Goal: Information Seeking & Learning: Find specific fact

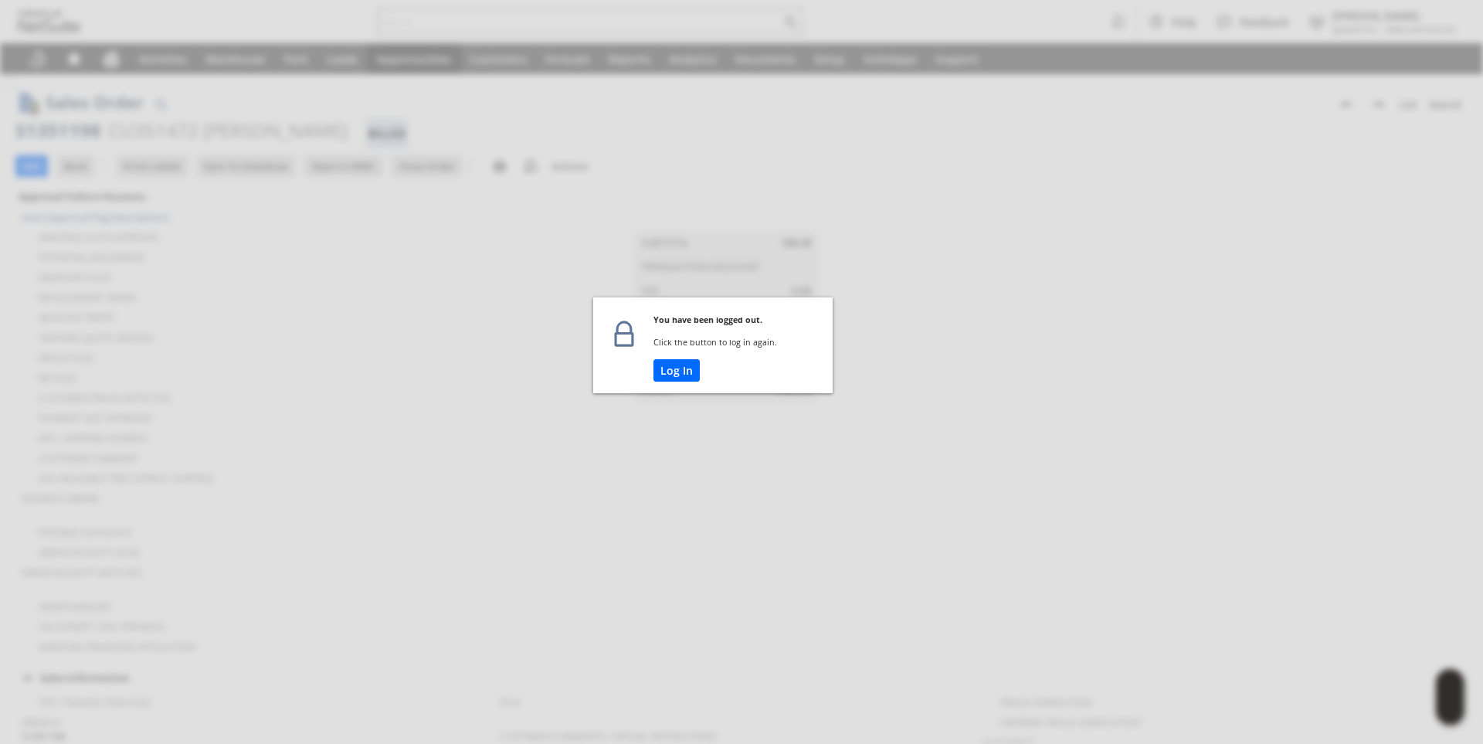
scroll to position [855, 0]
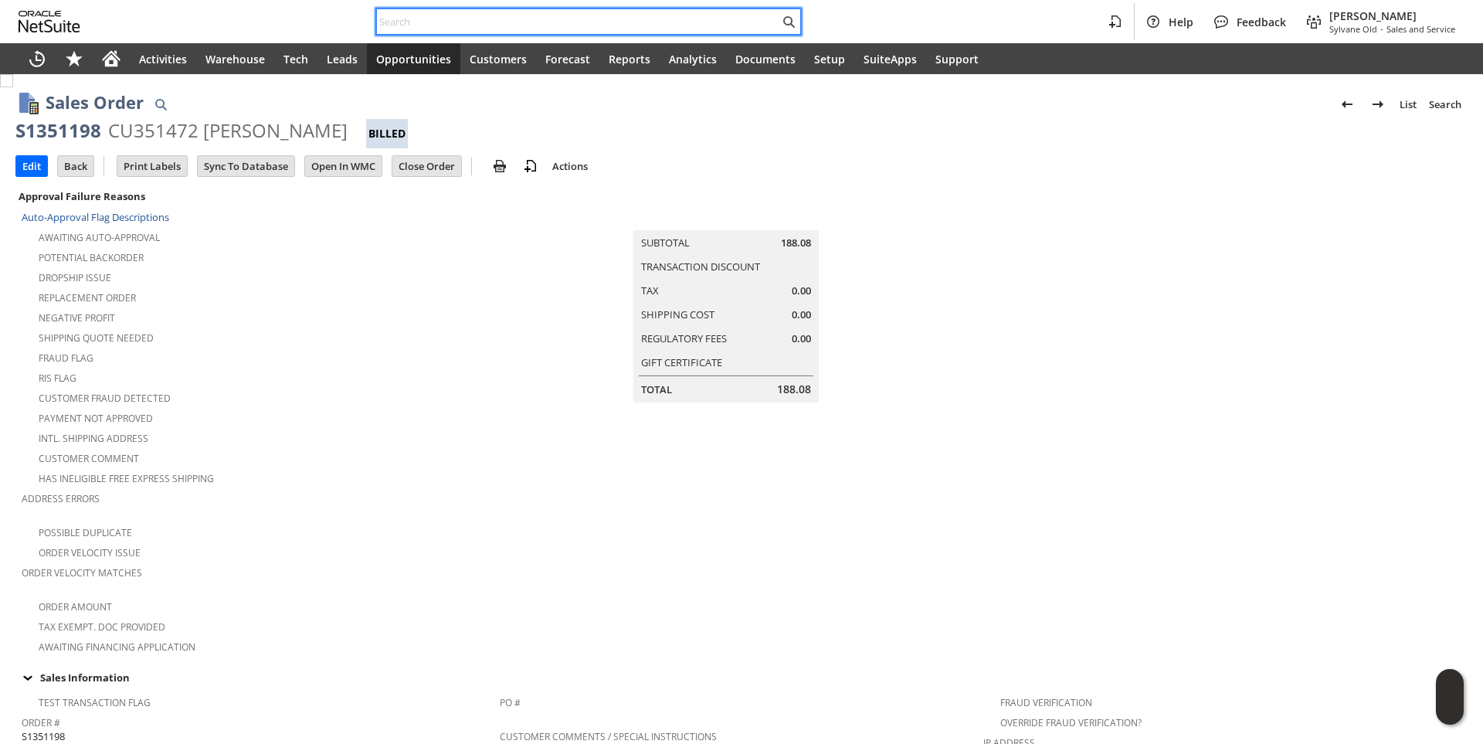
click at [454, 15] on input "text" at bounding box center [578, 21] width 403 height 19
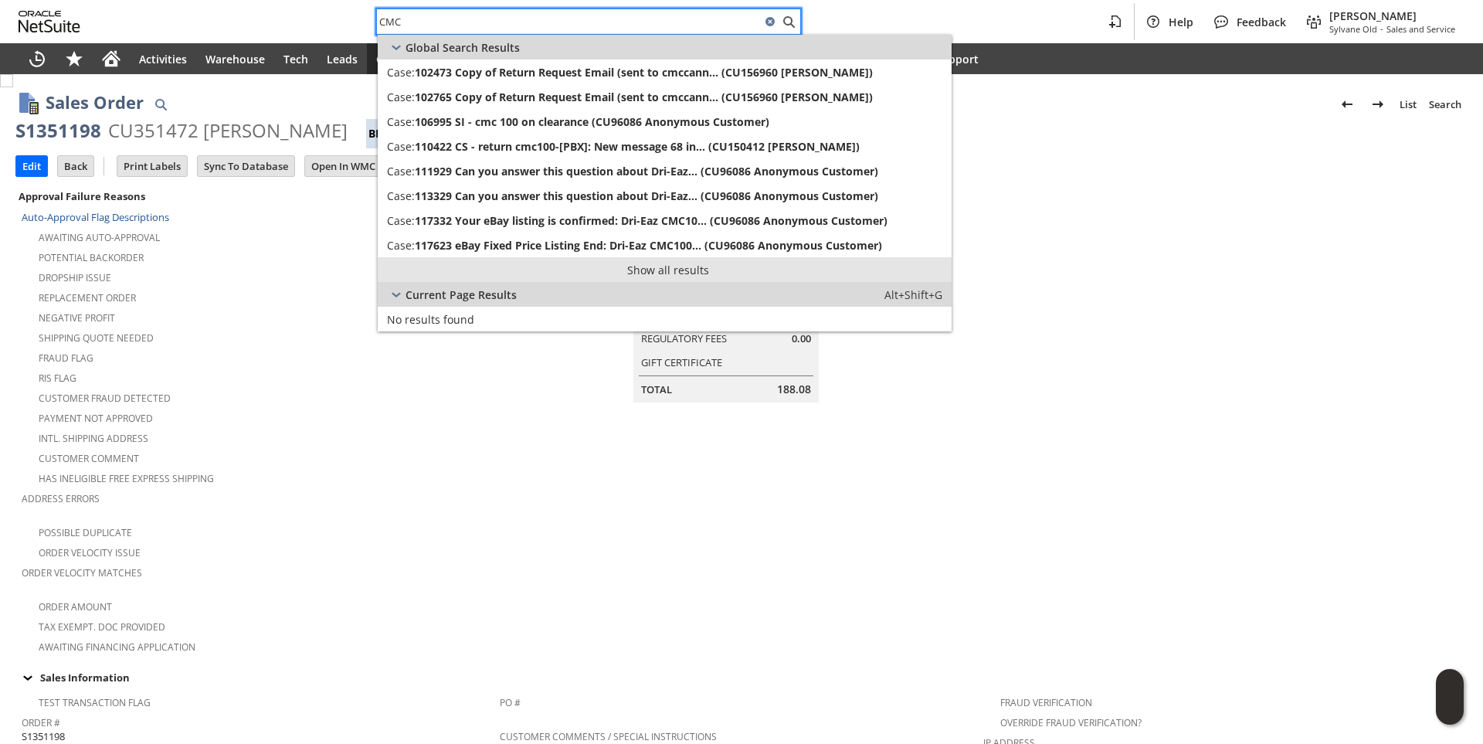
type input "CMC"
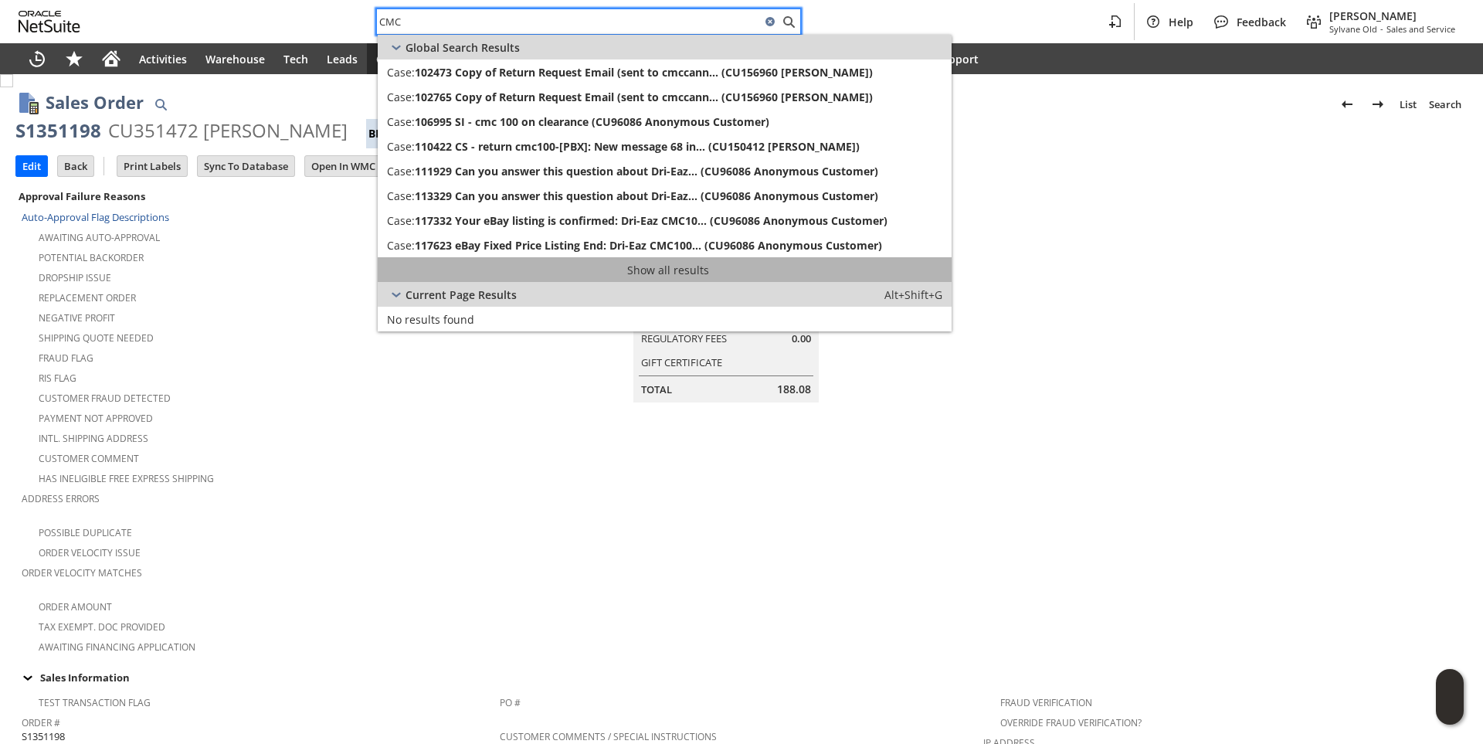
click at [690, 270] on link "Show all results" at bounding box center [665, 269] width 574 height 25
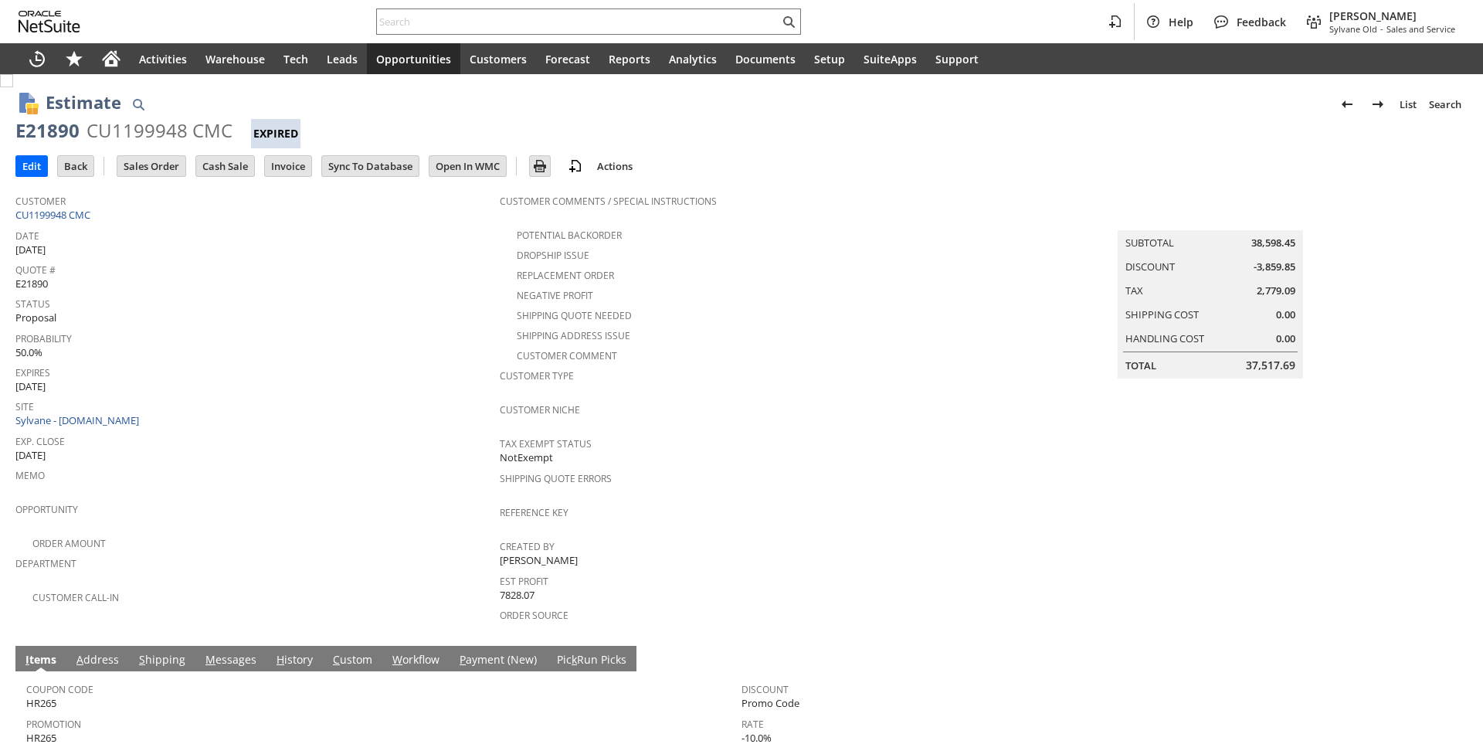
scroll to position [185, 0]
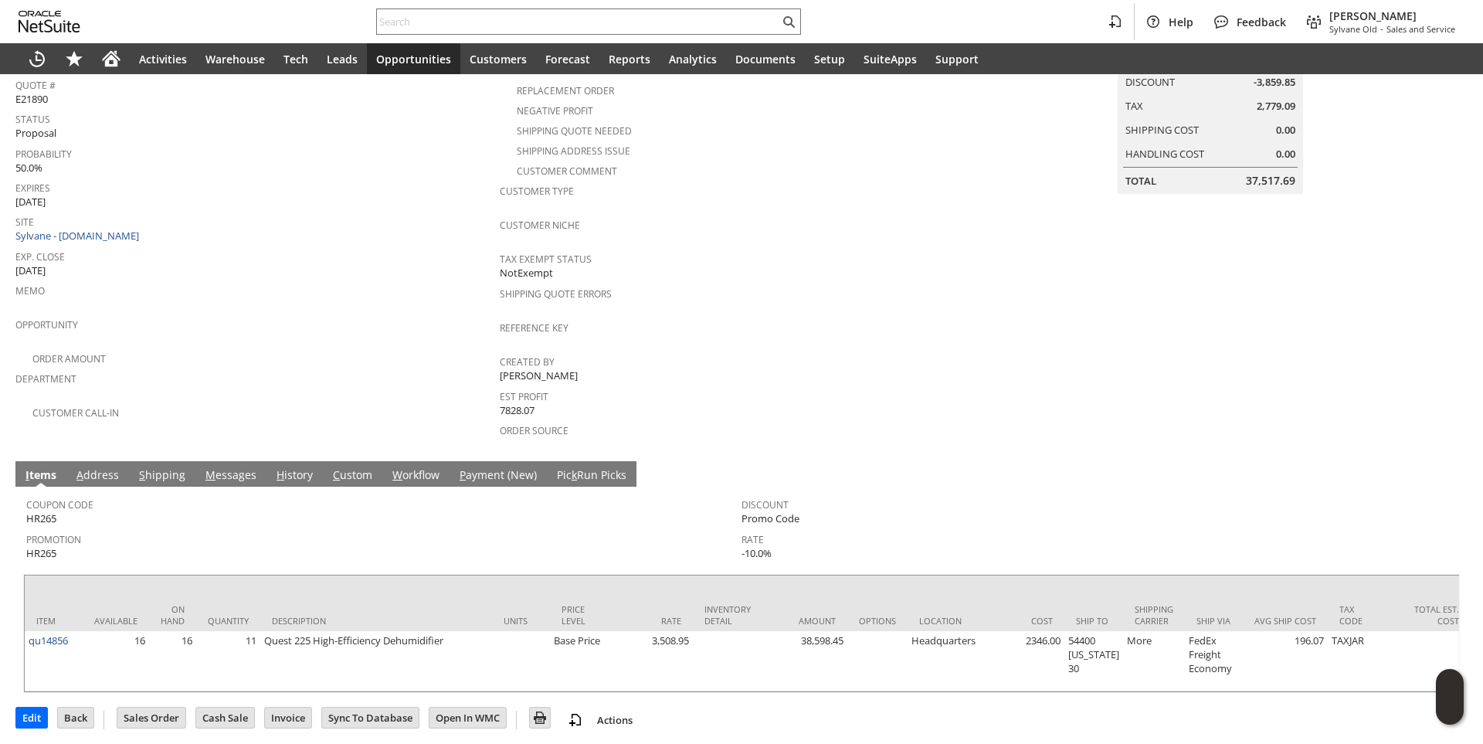
click at [224, 467] on link "M essages" at bounding box center [231, 475] width 59 height 17
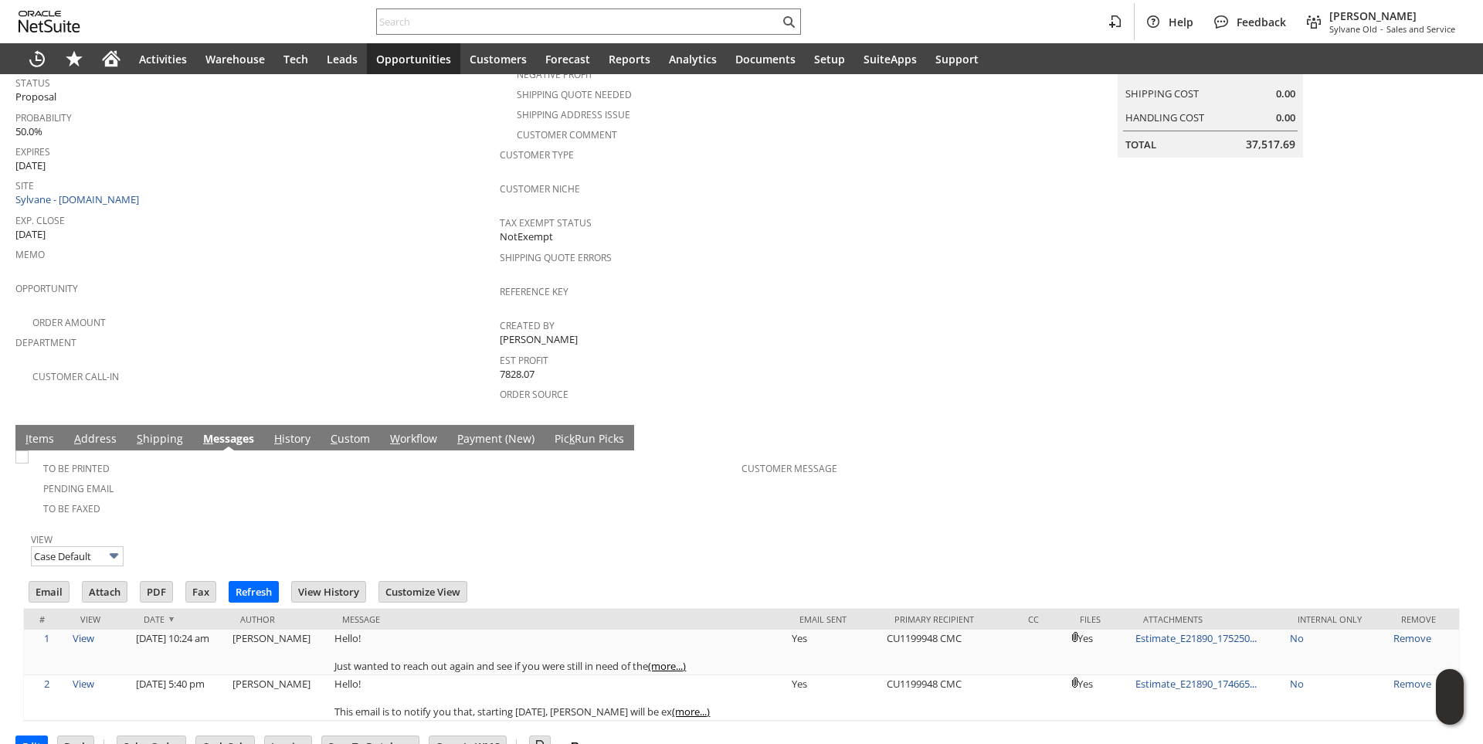
scroll to position [239, 0]
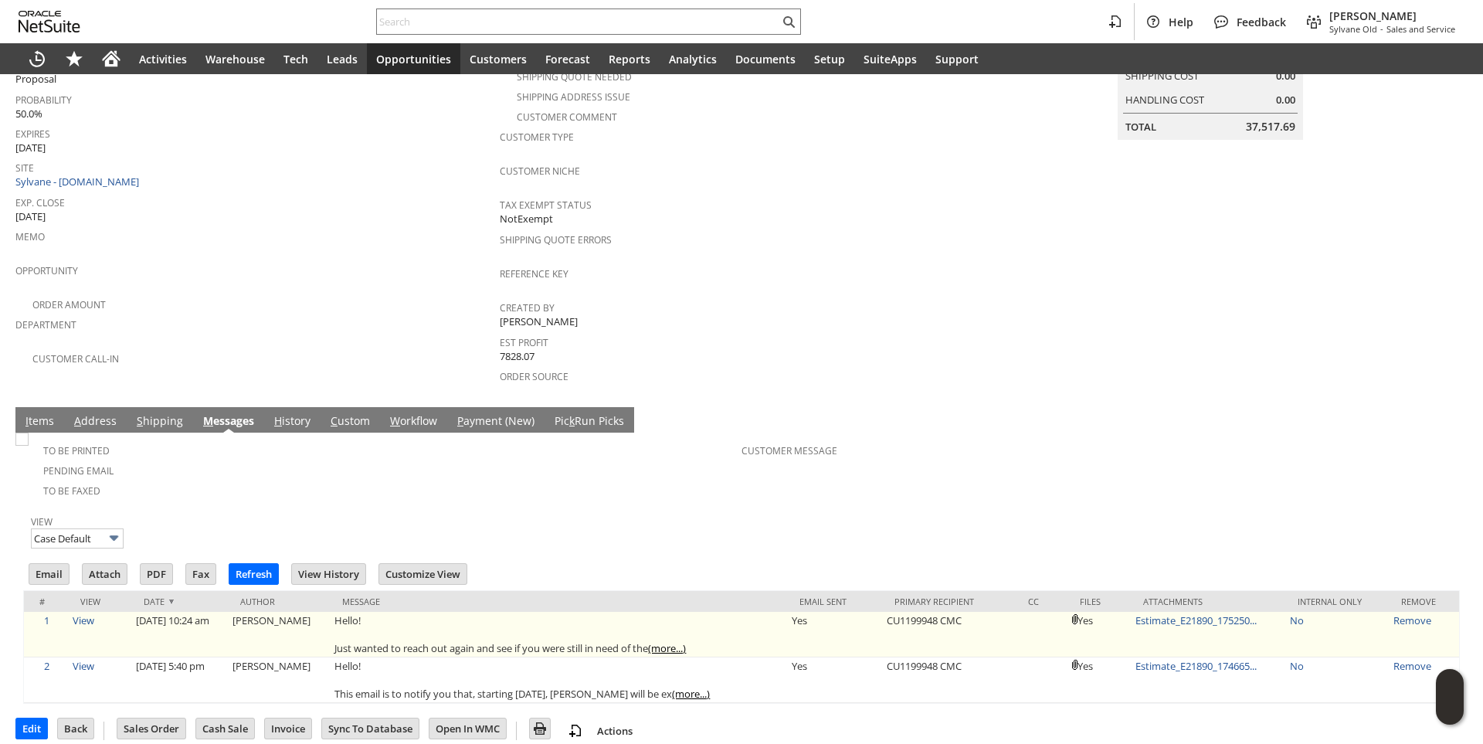
click at [681, 641] on link "(more...)" at bounding box center [667, 648] width 38 height 14
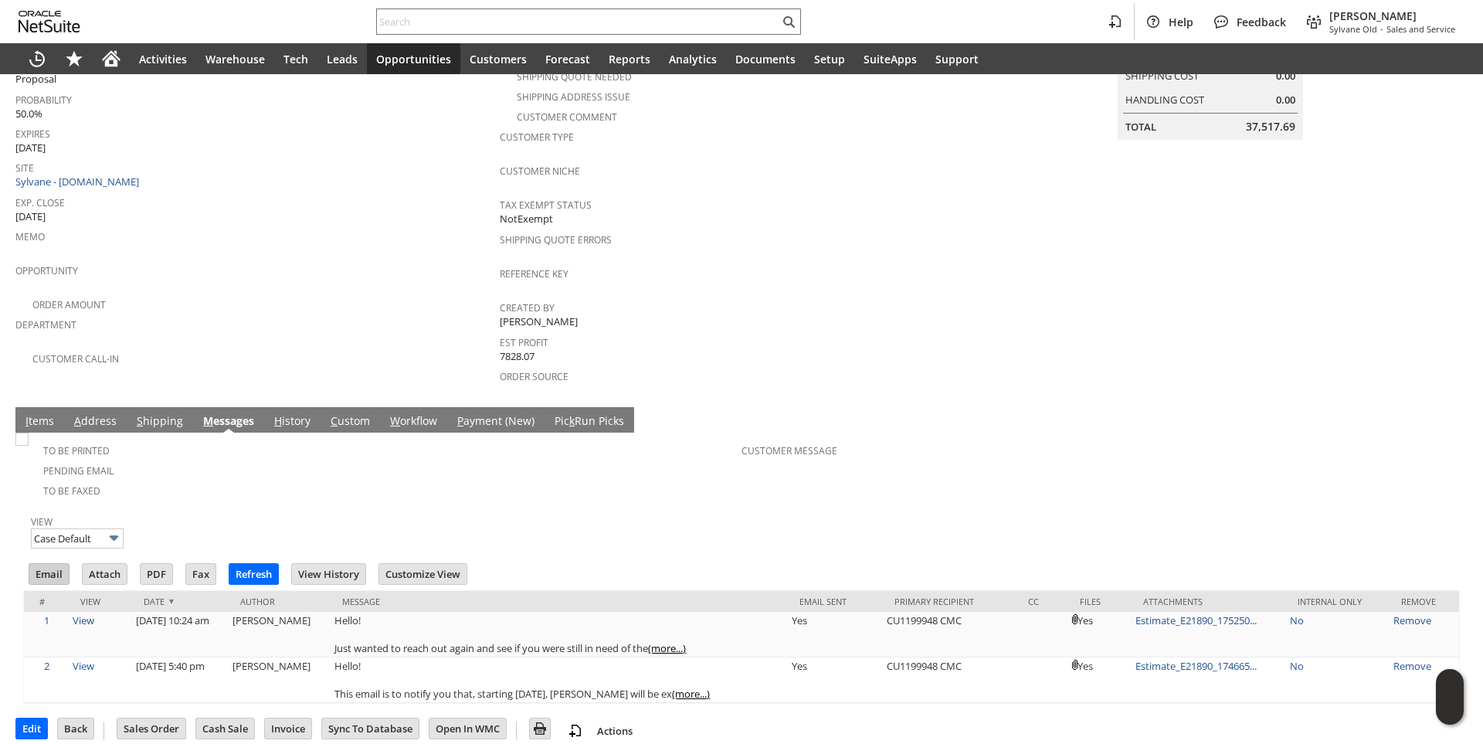
click at [42, 564] on input "Email" at bounding box center [48, 574] width 39 height 20
drag, startPoint x: 33, startPoint y: 405, endPoint x: 54, endPoint y: 413, distance: 22.2
click at [33, 413] on link "I tems" at bounding box center [40, 421] width 36 height 17
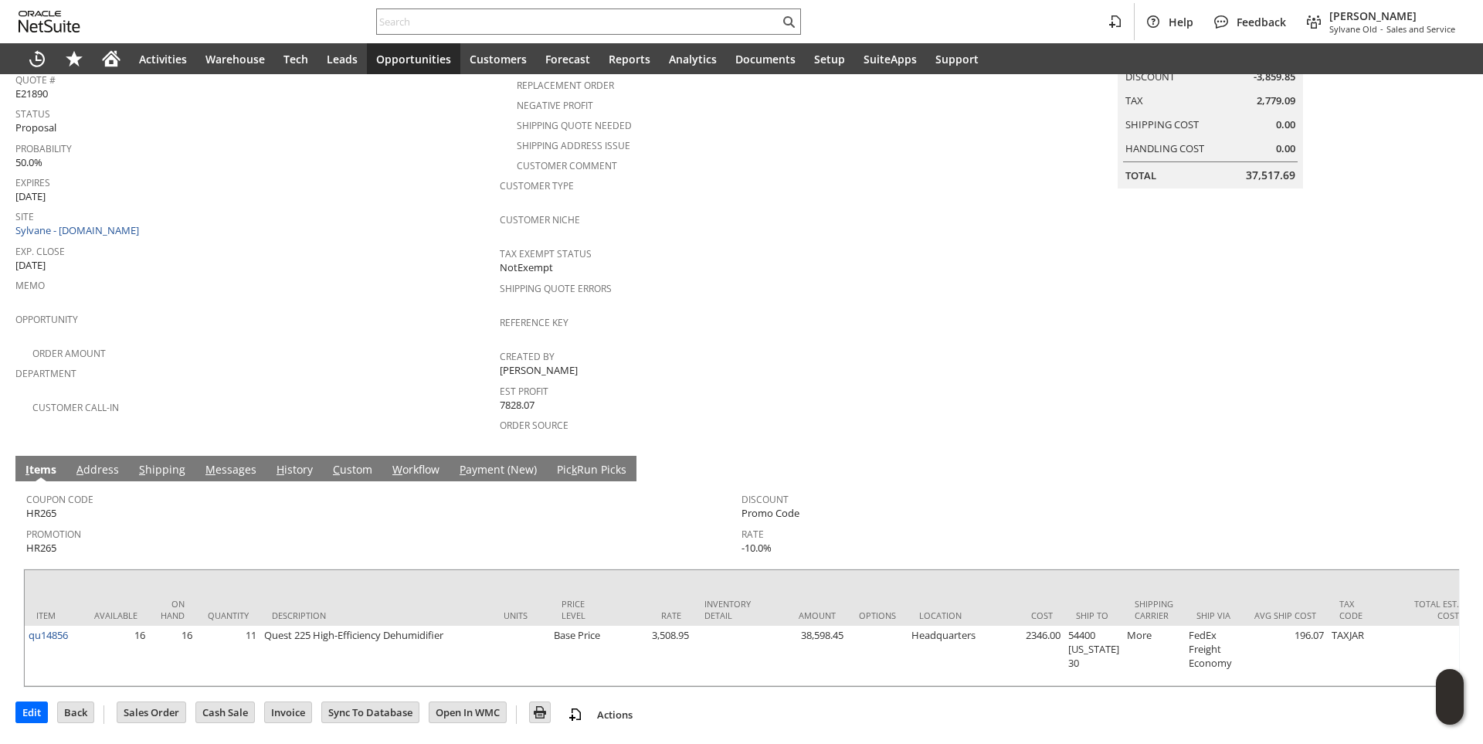
scroll to position [185, 0]
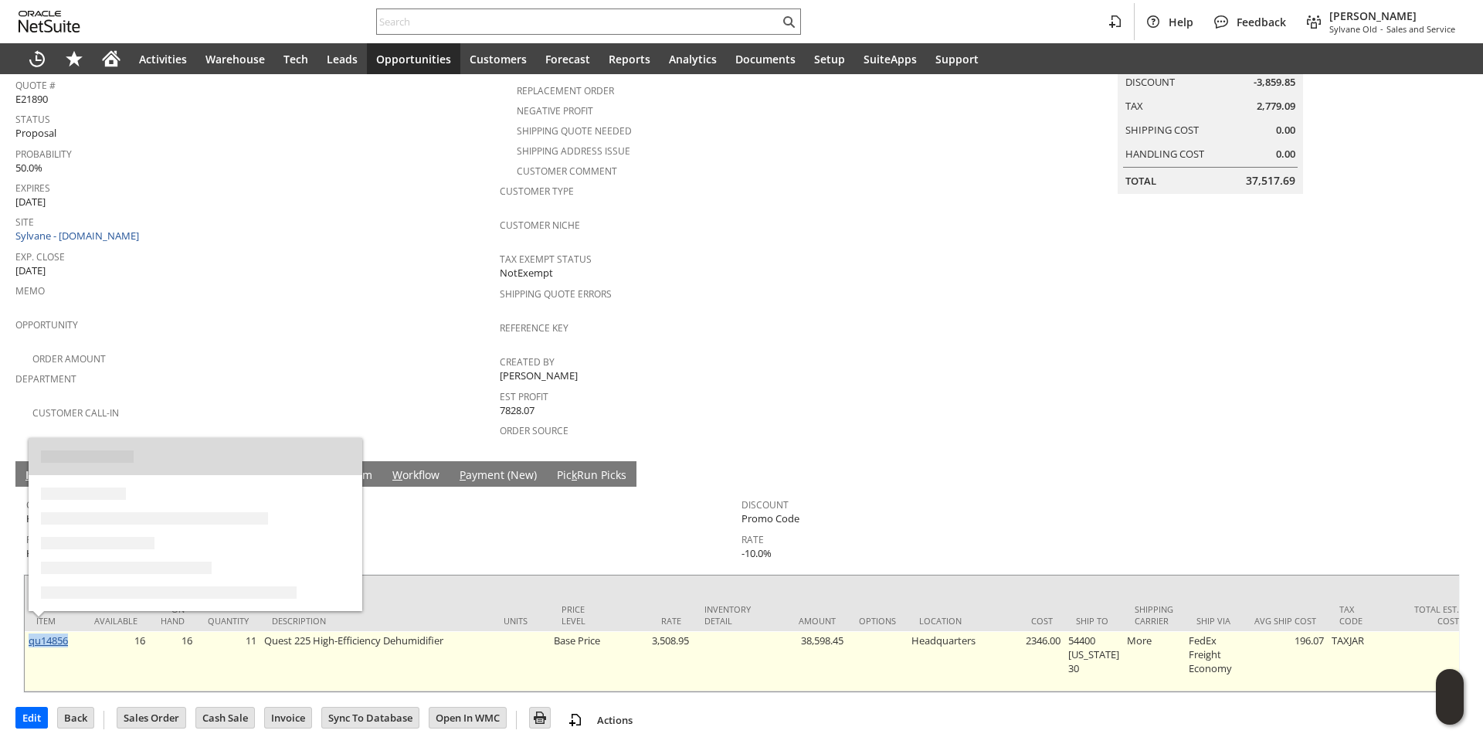
drag, startPoint x: 73, startPoint y: 627, endPoint x: 29, endPoint y: 627, distance: 44.0
click at [29, 631] on td "qu14856" at bounding box center [54, 661] width 58 height 60
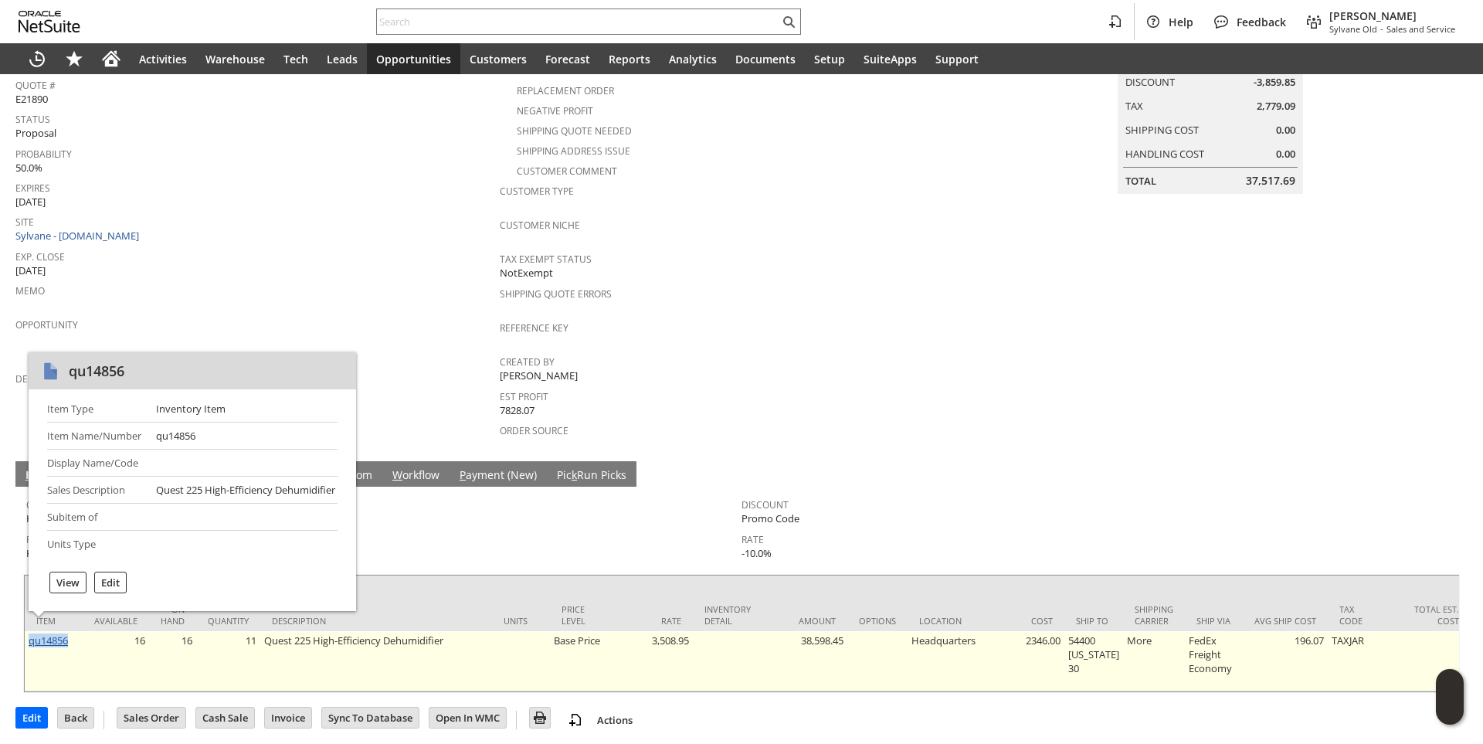
copy link "qu14856"
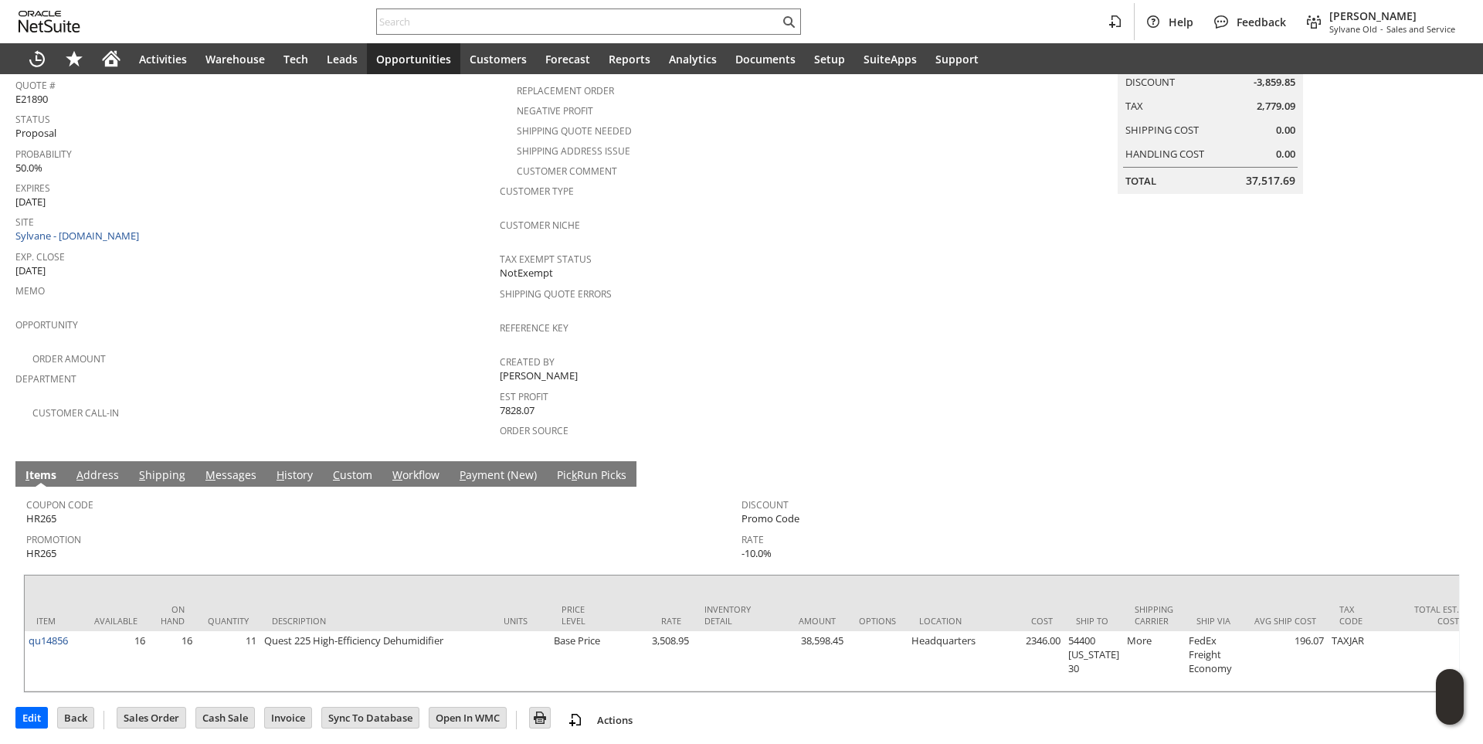
click at [372, 352] on div "Order Amount" at bounding box center [257, 357] width 484 height 19
click at [219, 467] on link "M essages" at bounding box center [231, 475] width 59 height 17
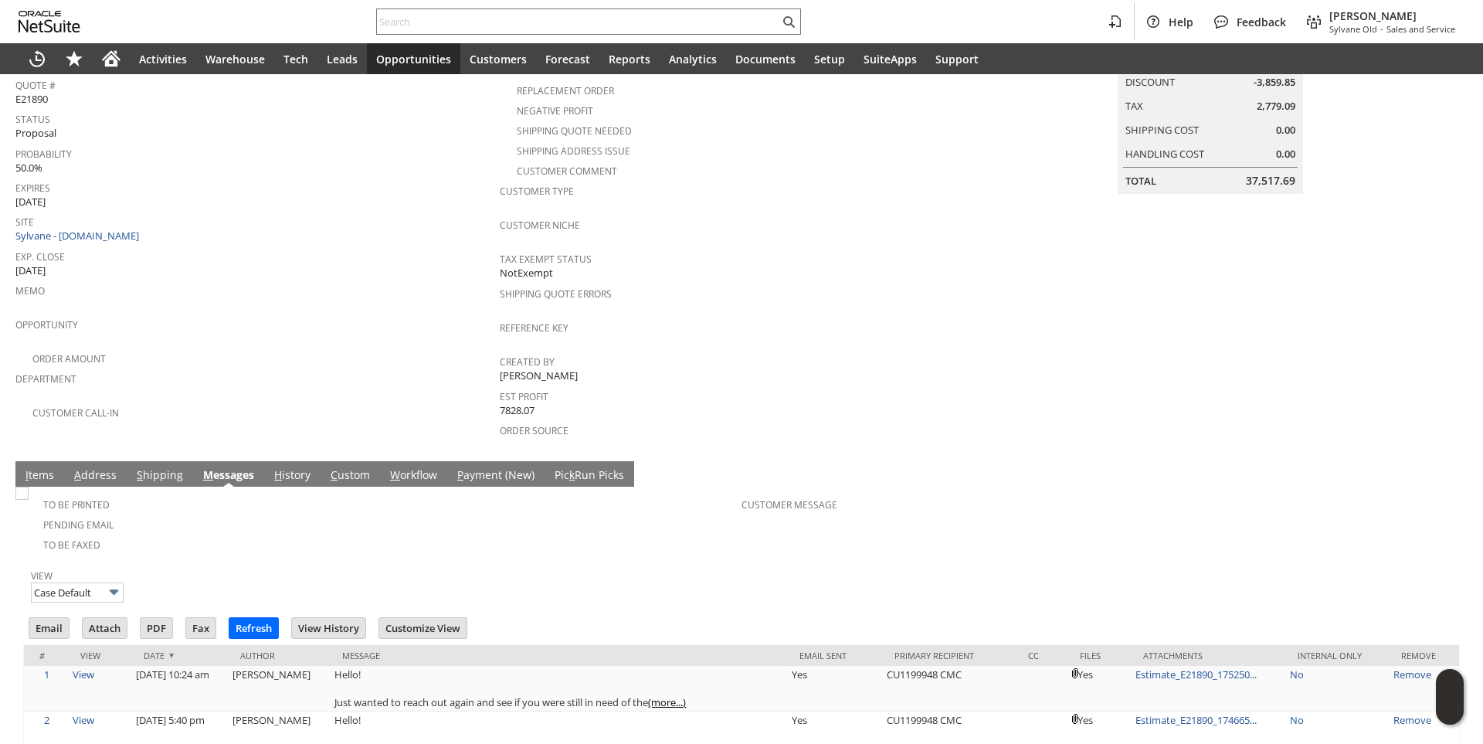
scroll to position [0, 0]
click at [53, 619] on input "Email" at bounding box center [48, 628] width 39 height 20
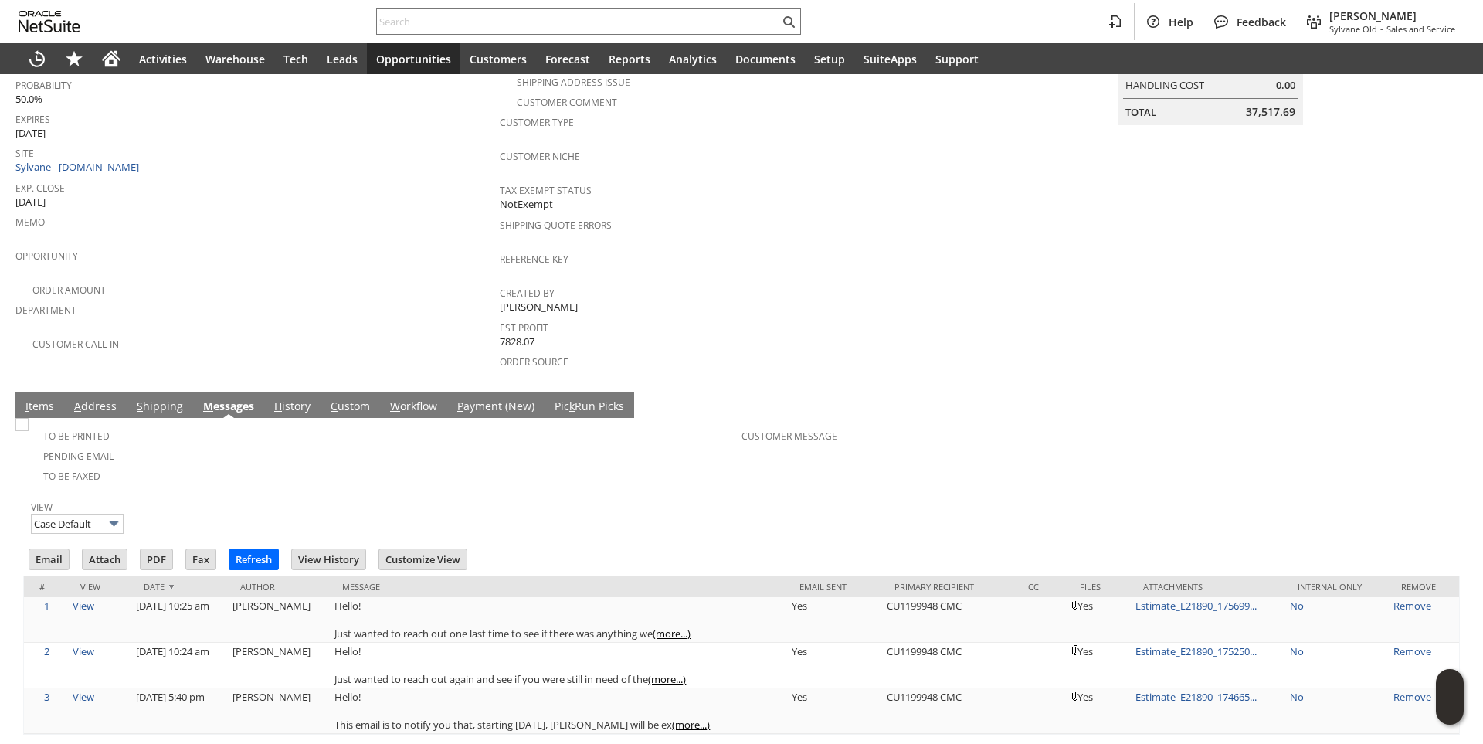
scroll to position [284, 0]
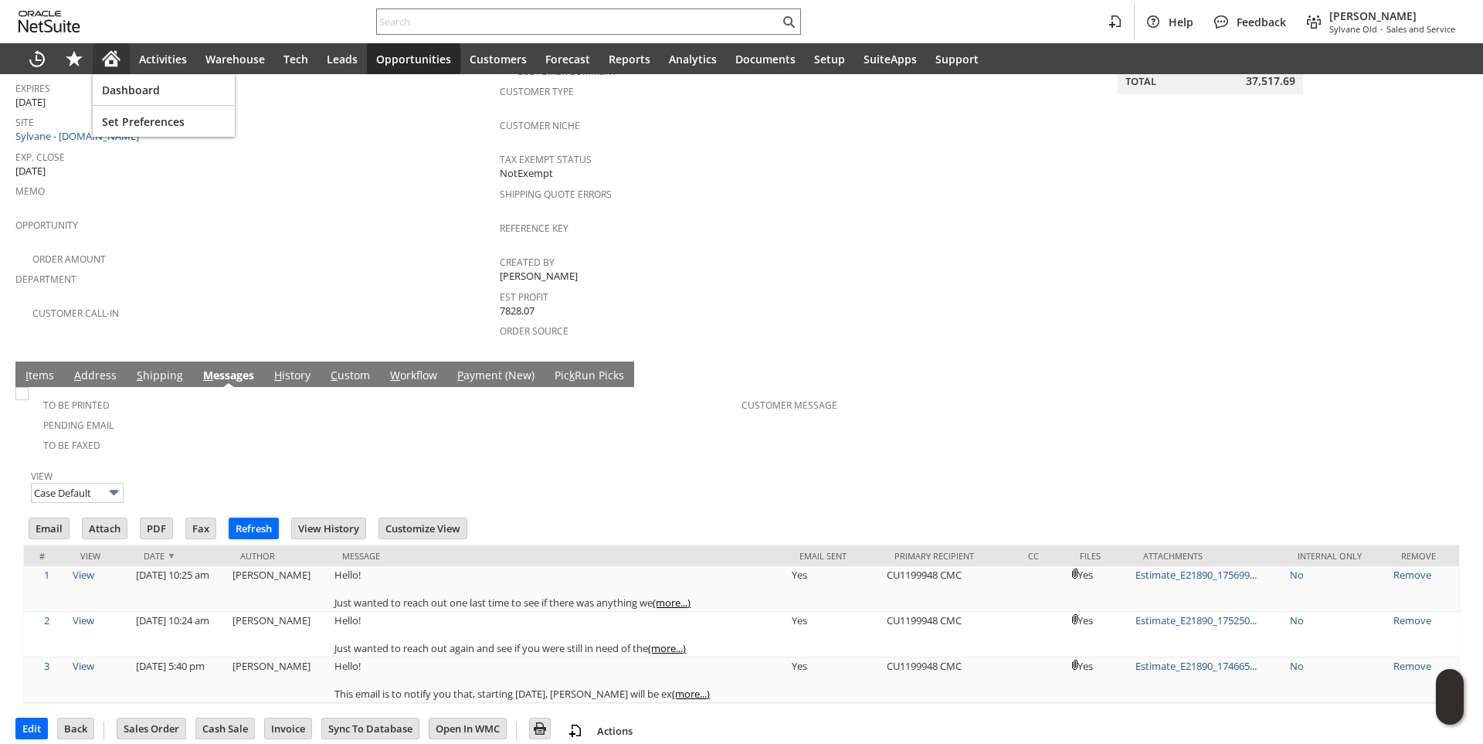
click at [116, 68] on div "Home" at bounding box center [111, 58] width 37 height 31
